Goal: Task Accomplishment & Management: Manage account settings

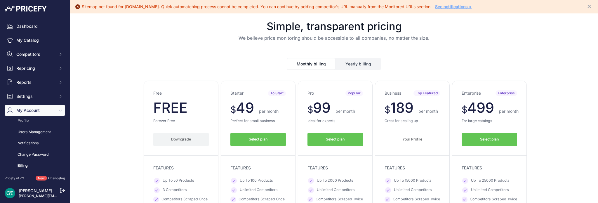
click at [176, 141] on button "Downgrade" at bounding box center [180, 139] width 55 height 13
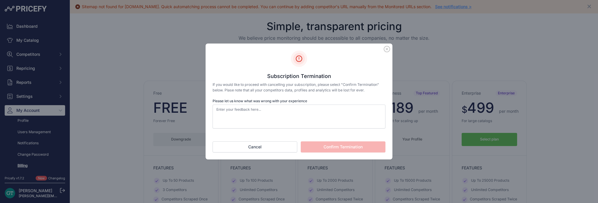
click at [386, 50] on icon at bounding box center [387, 49] width 6 height 6
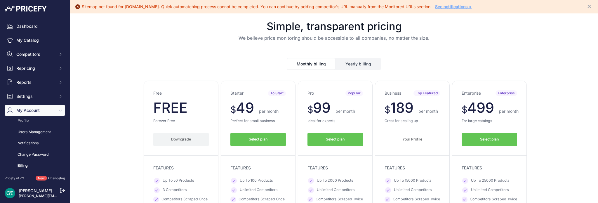
click at [276, 138] on button "Select plan" at bounding box center [257, 139] width 55 height 13
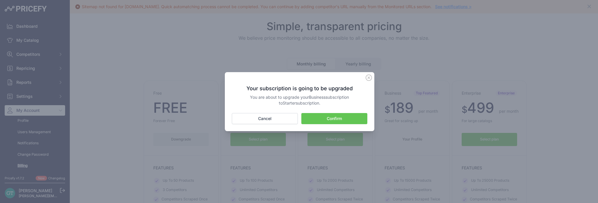
click at [368, 76] on icon at bounding box center [368, 77] width 6 height 6
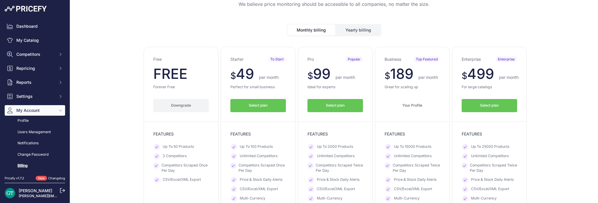
scroll to position [58, 0]
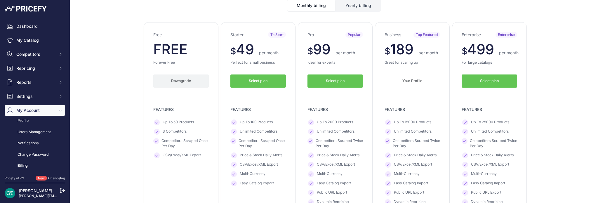
click at [26, 165] on link "Billing" at bounding box center [35, 166] width 60 height 10
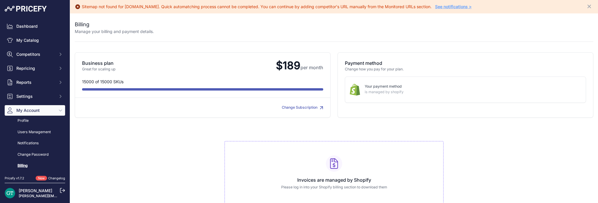
drag, startPoint x: 97, startPoint y: 63, endPoint x: 104, endPoint y: 64, distance: 7.1
click at [97, 63] on p "Business plan" at bounding box center [176, 63] width 189 height 7
drag, startPoint x: 288, startPoint y: 63, endPoint x: 315, endPoint y: 60, distance: 27.3
click at [288, 63] on span "$189 per month" at bounding box center [297, 65] width 52 height 13
drag, startPoint x: 350, startPoint y: 60, endPoint x: 351, endPoint y: 62, distance: 3.1
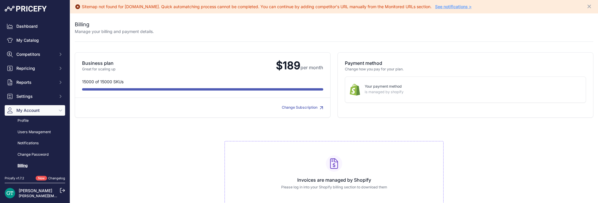
click at [351, 62] on div "Payment method Change how you pay for your plan. Your payment method is managed…" at bounding box center [465, 84] width 256 height 65
click at [351, 62] on p "Payment method" at bounding box center [465, 63] width 241 height 7
click at [368, 90] on p "is managed by shopify" at bounding box center [471, 92] width 212 height 6
click at [291, 109] on link "Change Subscription" at bounding box center [302, 107] width 41 height 4
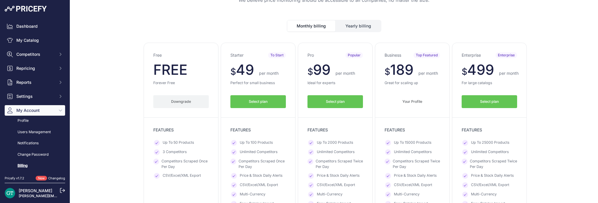
scroll to position [88, 0]
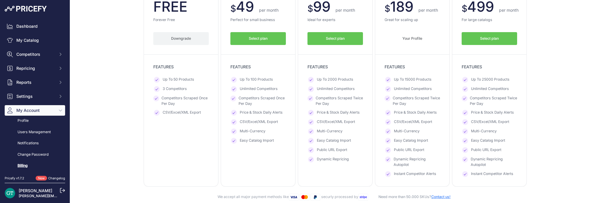
click at [170, 42] on button "Downgrade" at bounding box center [180, 38] width 55 height 13
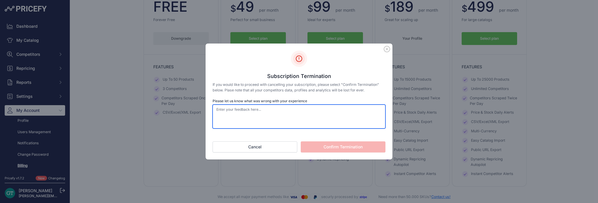
click at [262, 111] on textarea "Please let us know what was wrong with your experience" at bounding box center [299, 117] width 173 height 24
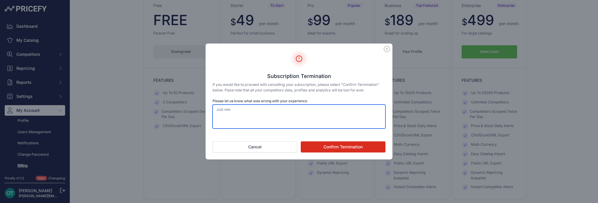
scroll to position [100, 0]
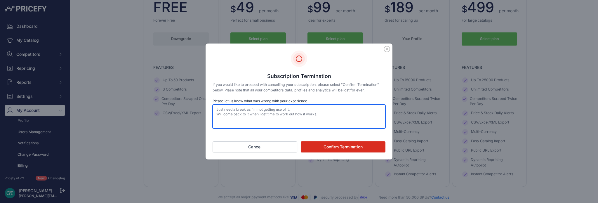
type textarea "Just need a break as I'm not getting use of it. Will come back to it when I get…"
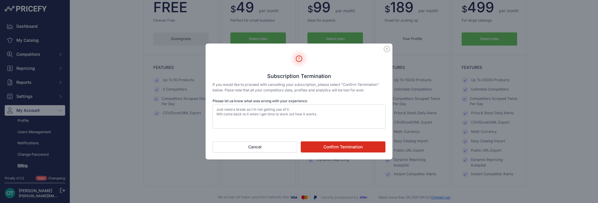
click at [327, 147] on button "Confirm Termination" at bounding box center [343, 146] width 85 height 11
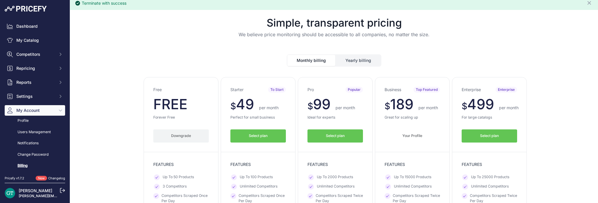
scroll to position [0, 0]
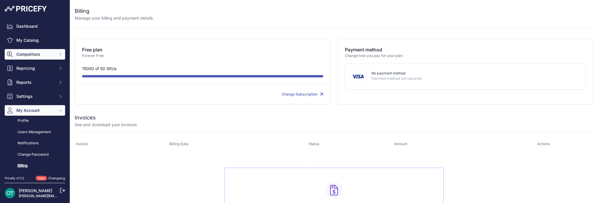
click at [33, 54] on span "Competitors" at bounding box center [35, 54] width 38 height 6
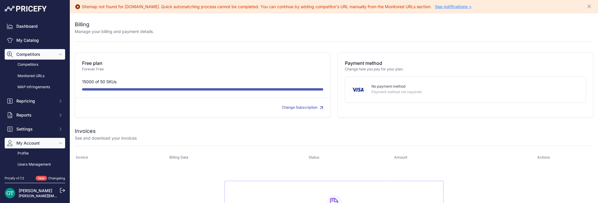
click at [33, 54] on span "Competitors" at bounding box center [35, 54] width 38 height 6
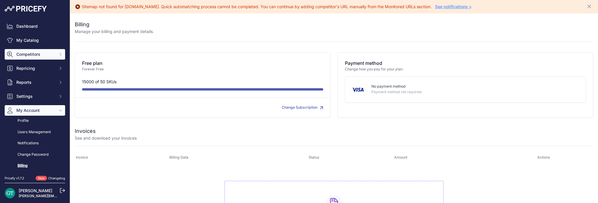
click at [30, 53] on span "Competitors" at bounding box center [35, 54] width 38 height 6
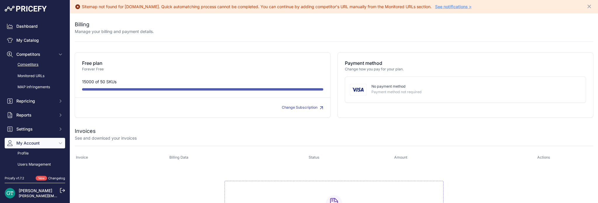
click at [25, 65] on link "Competitors" at bounding box center [35, 65] width 60 height 10
